Goal: Task Accomplishment & Management: Use online tool/utility

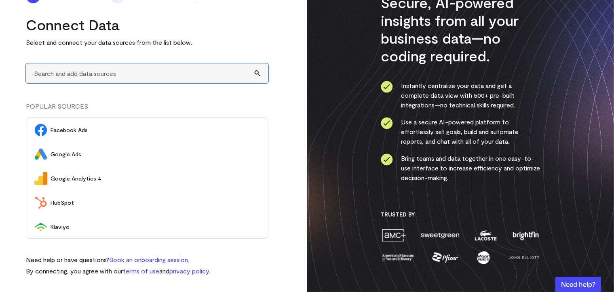
click at [82, 65] on input "text" at bounding box center [147, 73] width 243 height 20
type input "A"
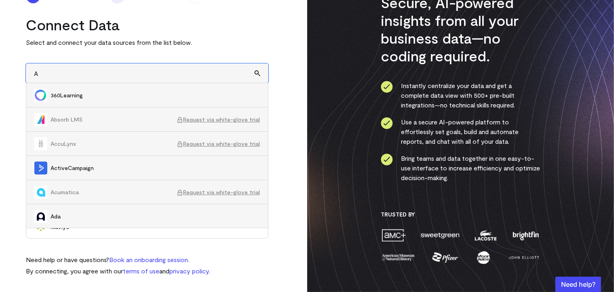
click at [82, 72] on input "A" at bounding box center [147, 73] width 243 height 20
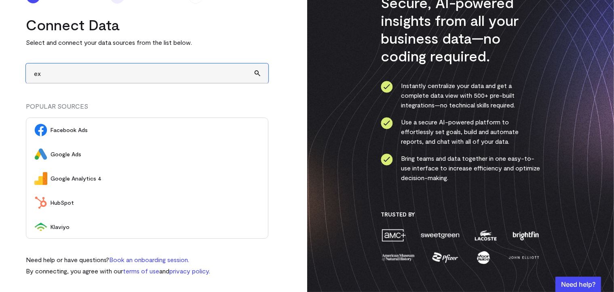
type input "e"
click at [91, 153] on span "Google Ads" at bounding box center [155, 154] width 209 height 8
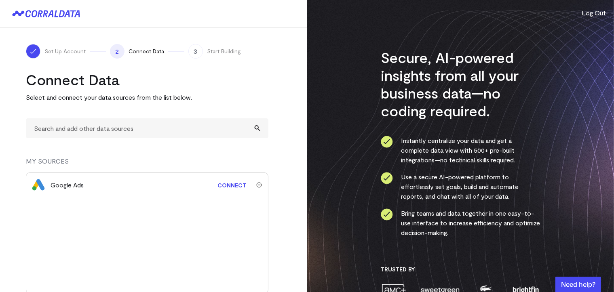
click at [226, 185] on link "Connect" at bounding box center [231, 185] width 37 height 15
click at [55, 11] on icon at bounding box center [41, 13] width 33 height 7
click at [223, 49] on span "Start Building" at bounding box center [224, 51] width 34 height 8
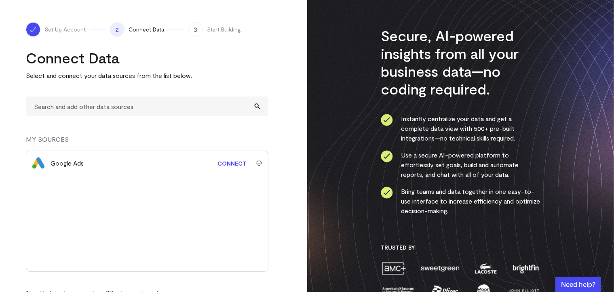
scroll to position [55, 0]
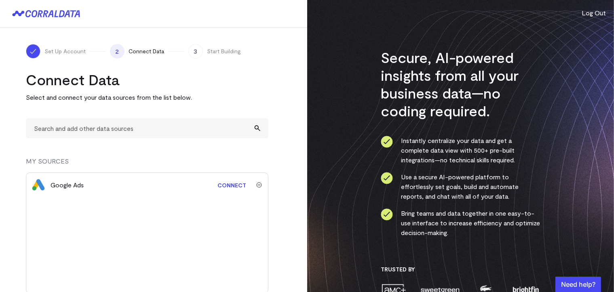
click at [600, 14] on button "Log Out" at bounding box center [594, 13] width 24 height 10
